Goal: Transaction & Acquisition: Purchase product/service

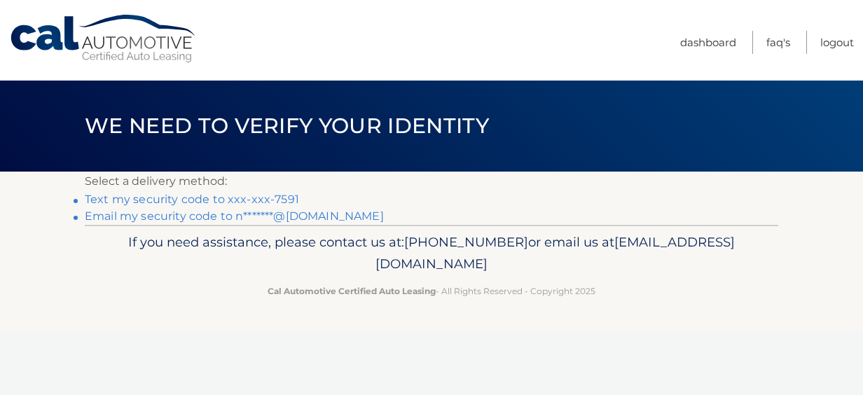
click at [214, 203] on link "Text my security code to xxx-xxx-7591" at bounding box center [192, 199] width 214 height 13
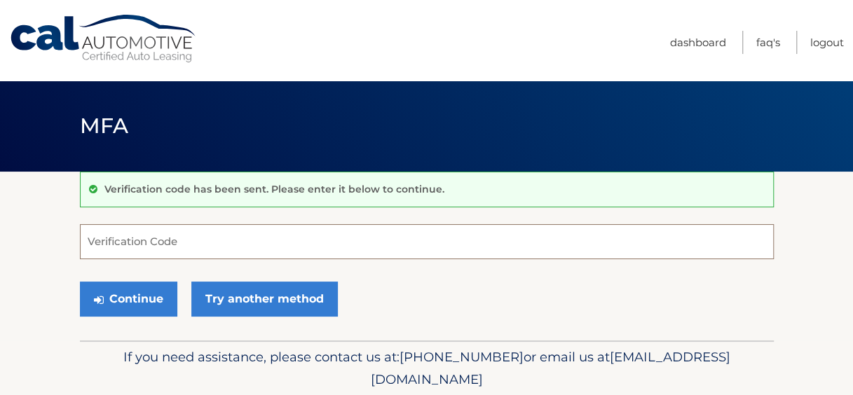
click at [202, 242] on input "Verification Code" at bounding box center [427, 241] width 694 height 35
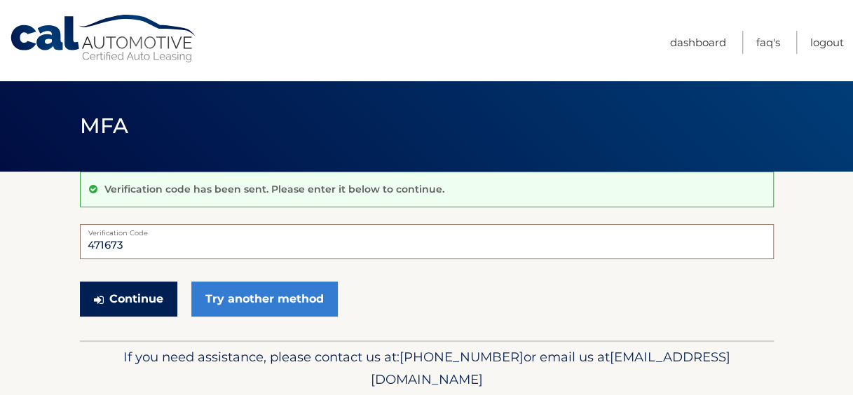
type input "471673"
click at [144, 292] on button "Continue" at bounding box center [128, 299] width 97 height 35
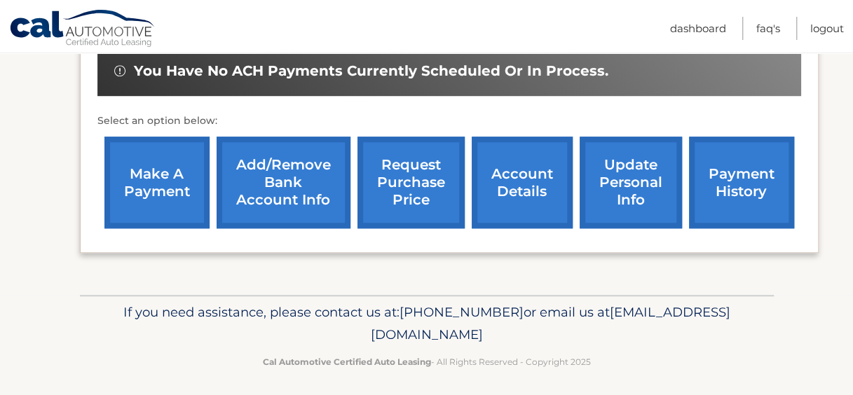
scroll to position [453, 0]
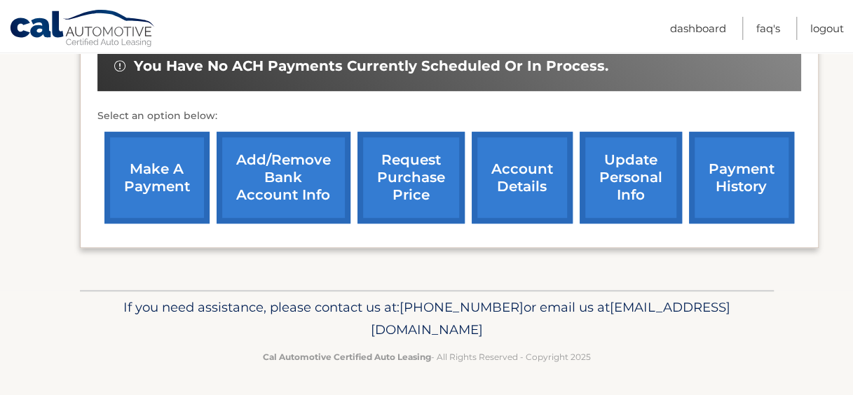
click at [185, 210] on link "make a payment" at bounding box center [156, 178] width 105 height 92
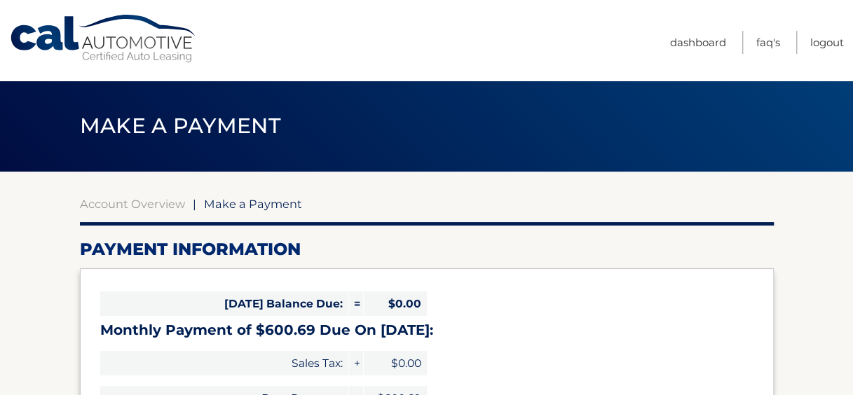
select select "MDhjZDhjZDctODBjMC00NzBlLWE4NGMtNDVmMjEzYjFkOTQw"
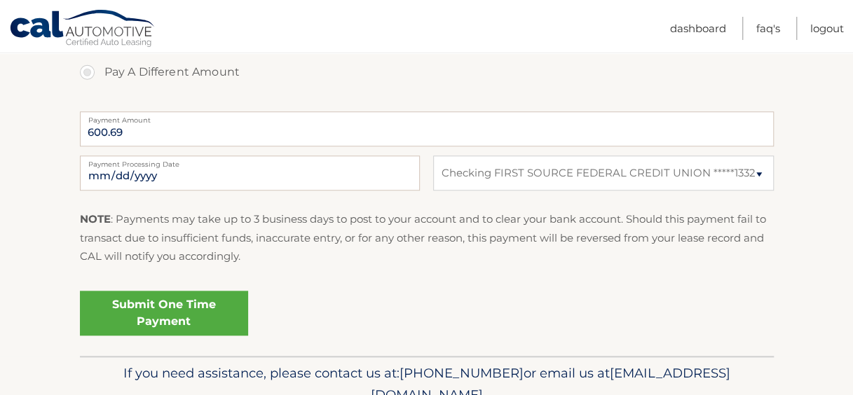
scroll to position [560, 0]
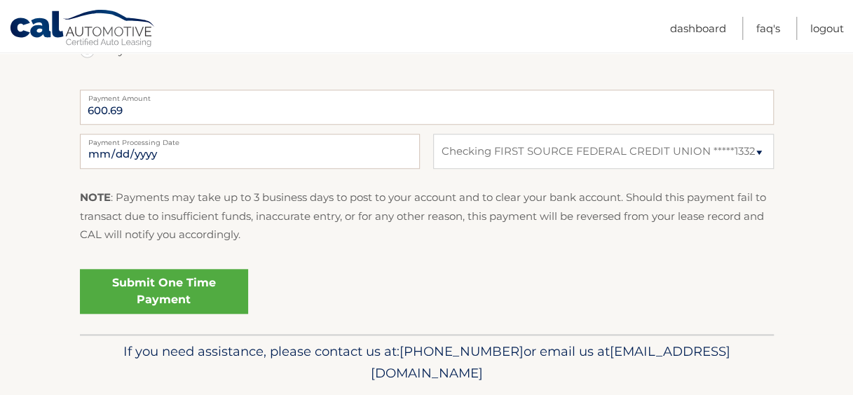
click at [149, 292] on link "Submit One Time Payment" at bounding box center [164, 291] width 168 height 45
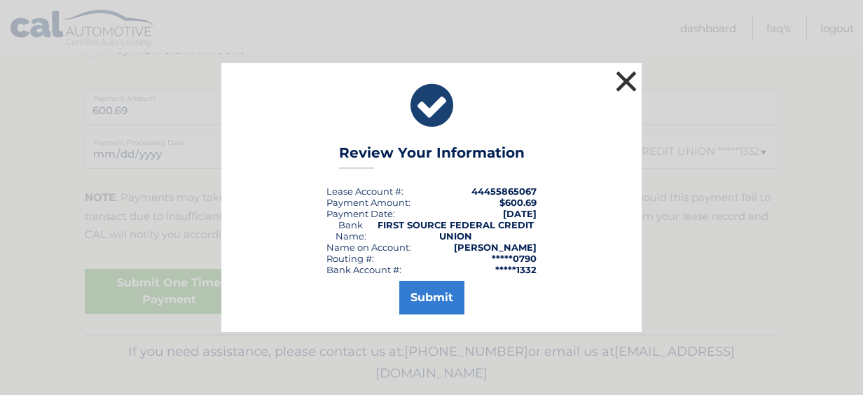
click at [626, 78] on button "×" at bounding box center [626, 81] width 28 height 28
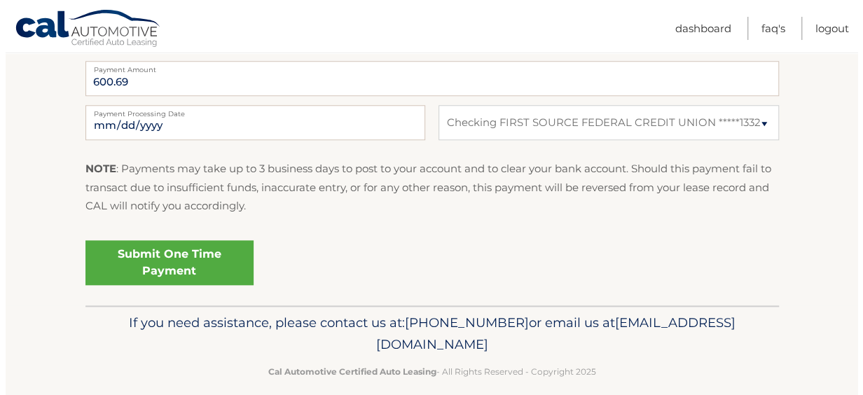
scroll to position [605, 0]
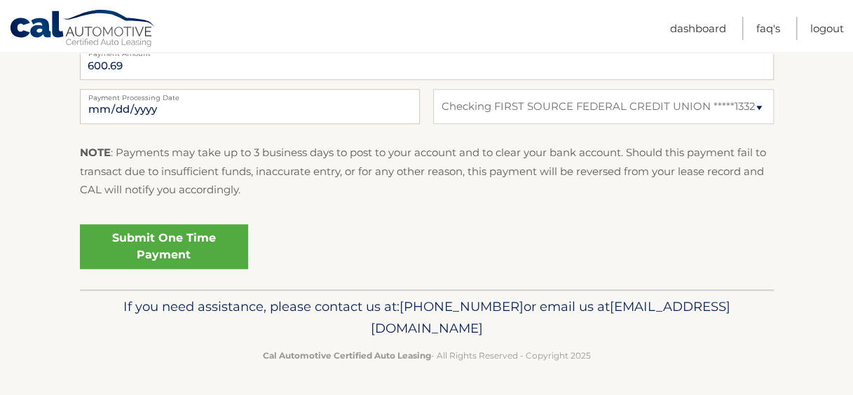
drag, startPoint x: 198, startPoint y: 233, endPoint x: 282, endPoint y: 312, distance: 115.0
click at [198, 233] on link "Submit One Time Payment" at bounding box center [164, 246] width 168 height 45
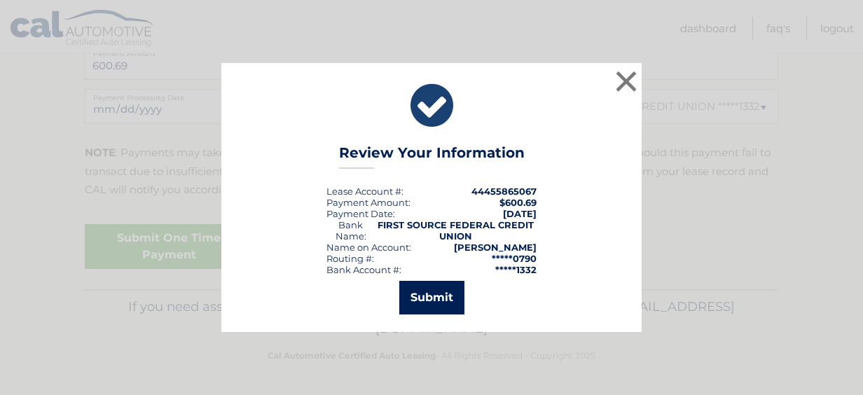
click at [433, 308] on button "Submit" at bounding box center [431, 298] width 65 height 34
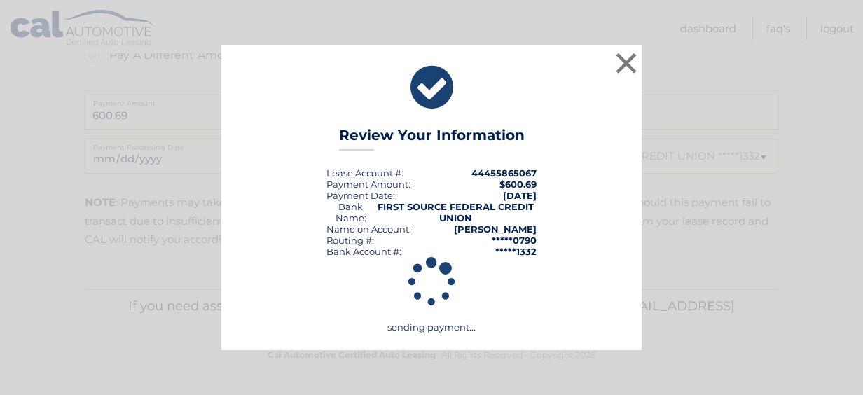
scroll to position [555, 0]
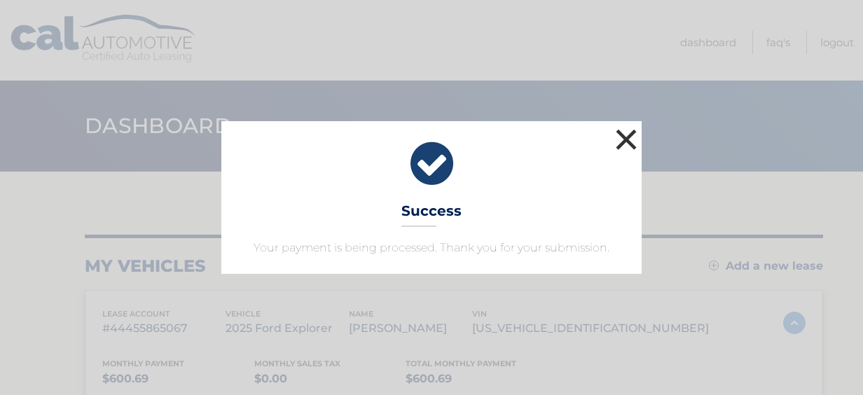
click at [633, 137] on button "×" at bounding box center [626, 139] width 28 height 28
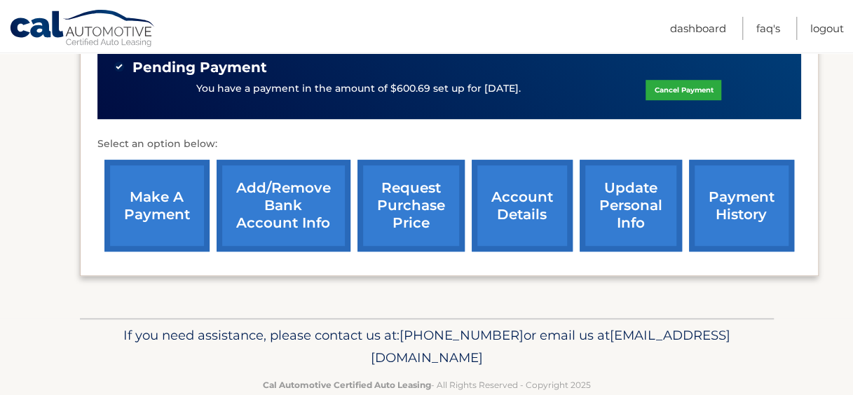
scroll to position [479, 0]
